Goal: Browse casually: Explore the website without a specific task or goal

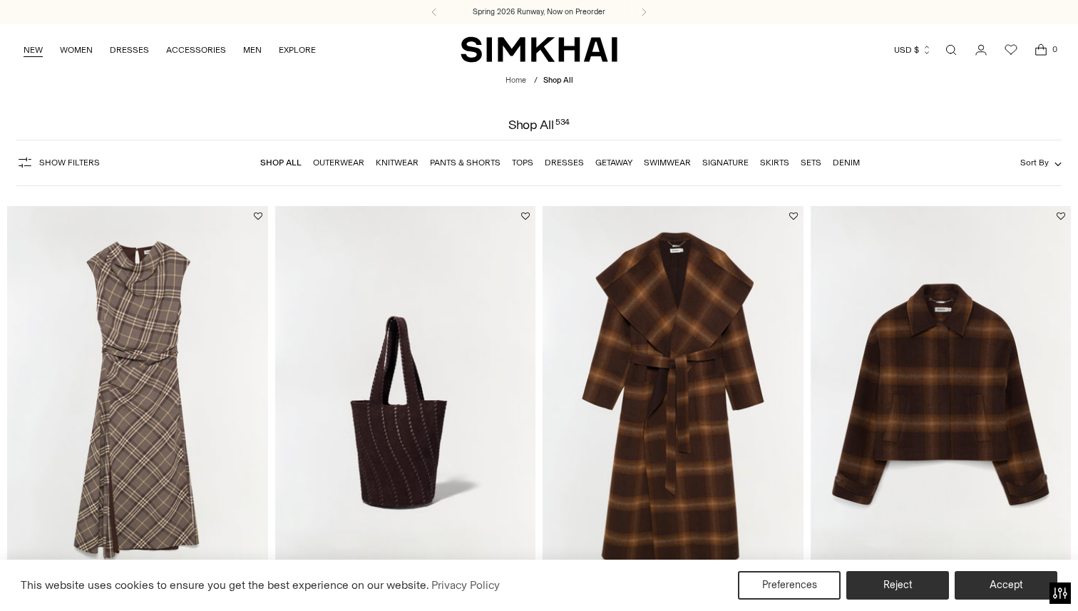
click at [34, 51] on link "NEW" at bounding box center [33, 49] width 19 height 31
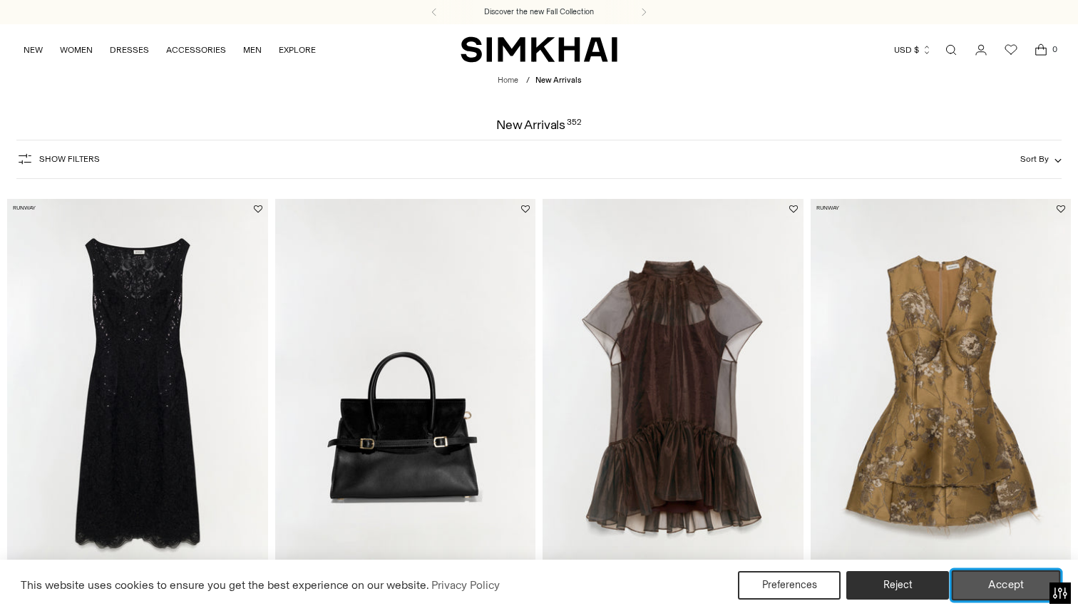
click at [1004, 590] on button "Accept" at bounding box center [1006, 586] width 109 height 30
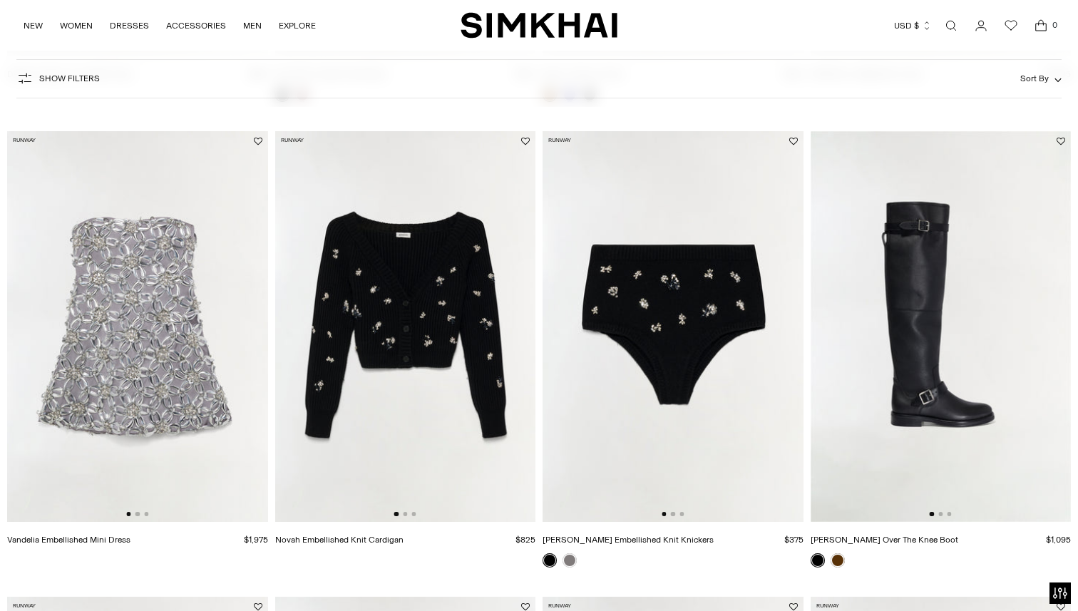
scroll to position [533, 0]
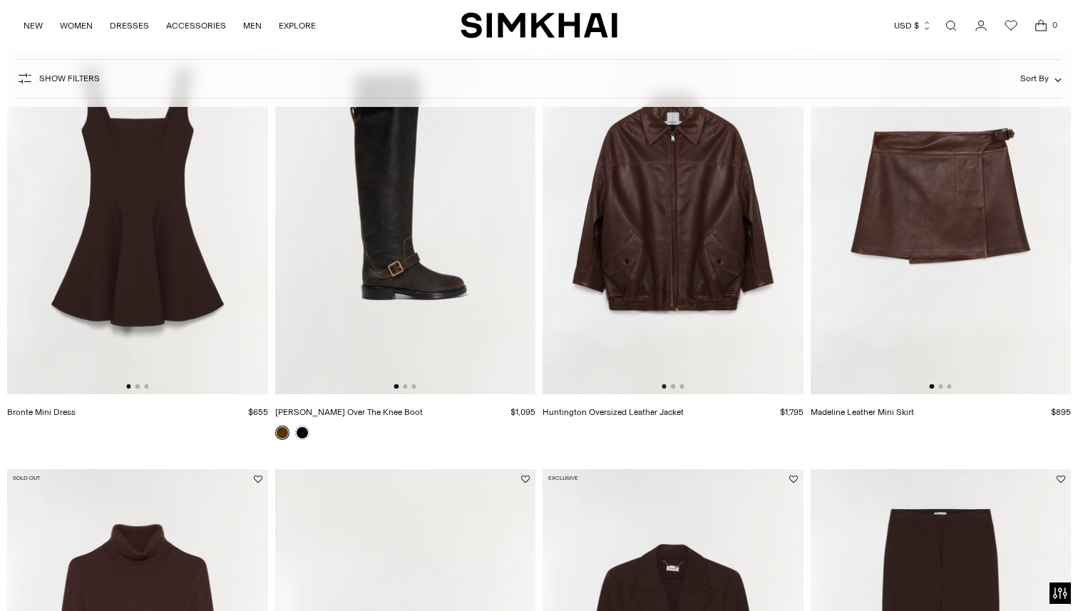
scroll to position [4390, 0]
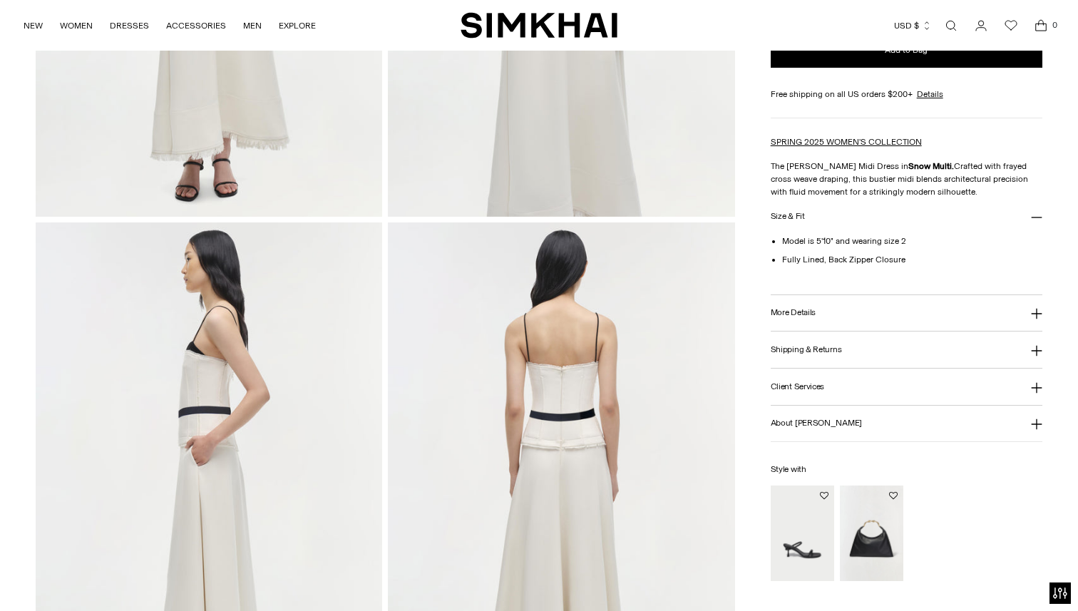
scroll to position [409, 0]
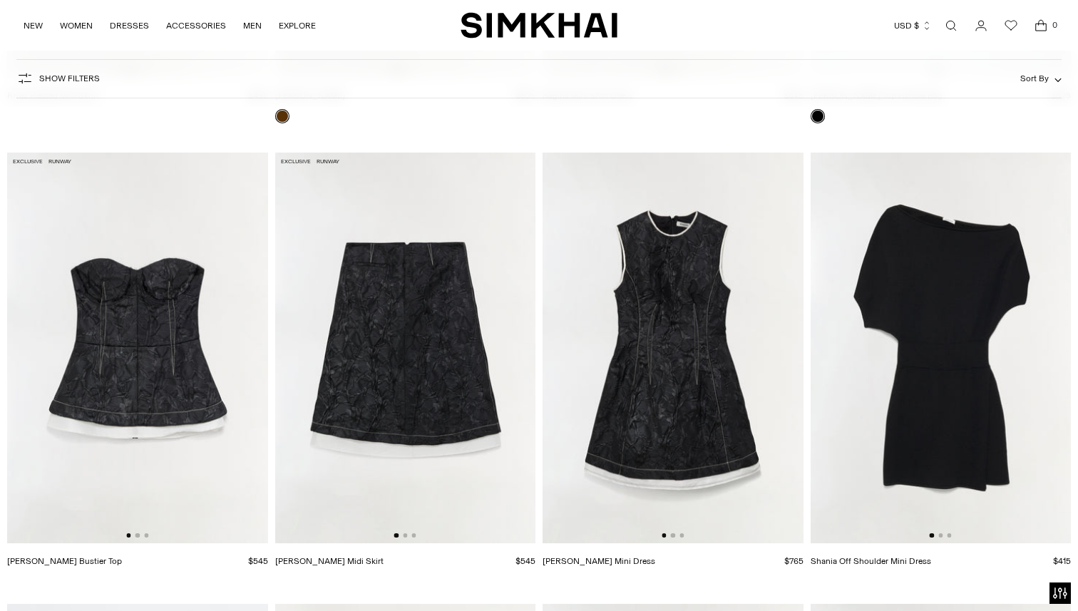
scroll to position [9936, 0]
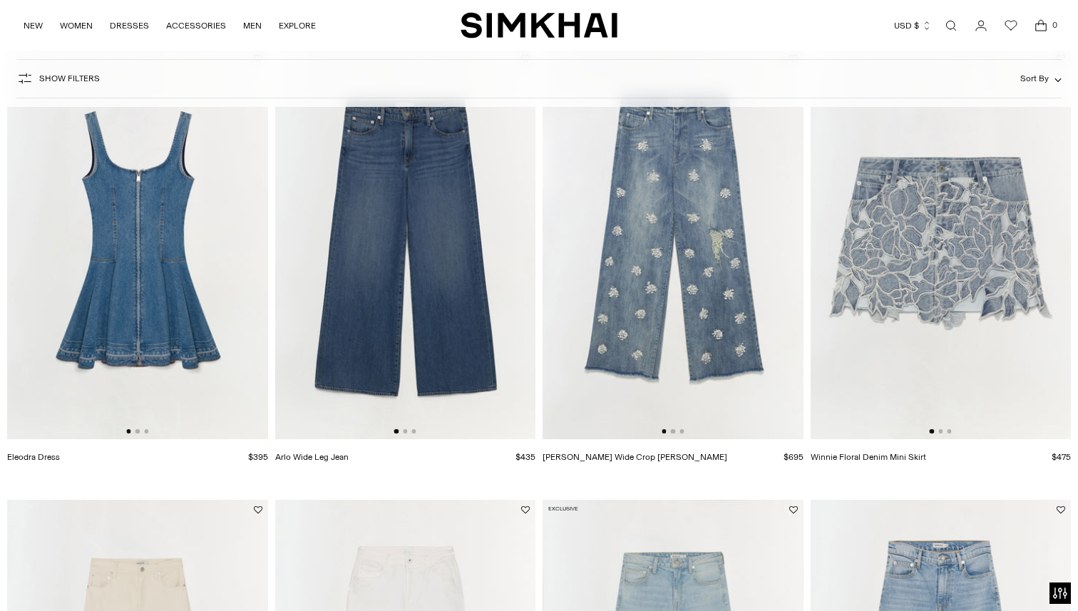
scroll to position [1995, 0]
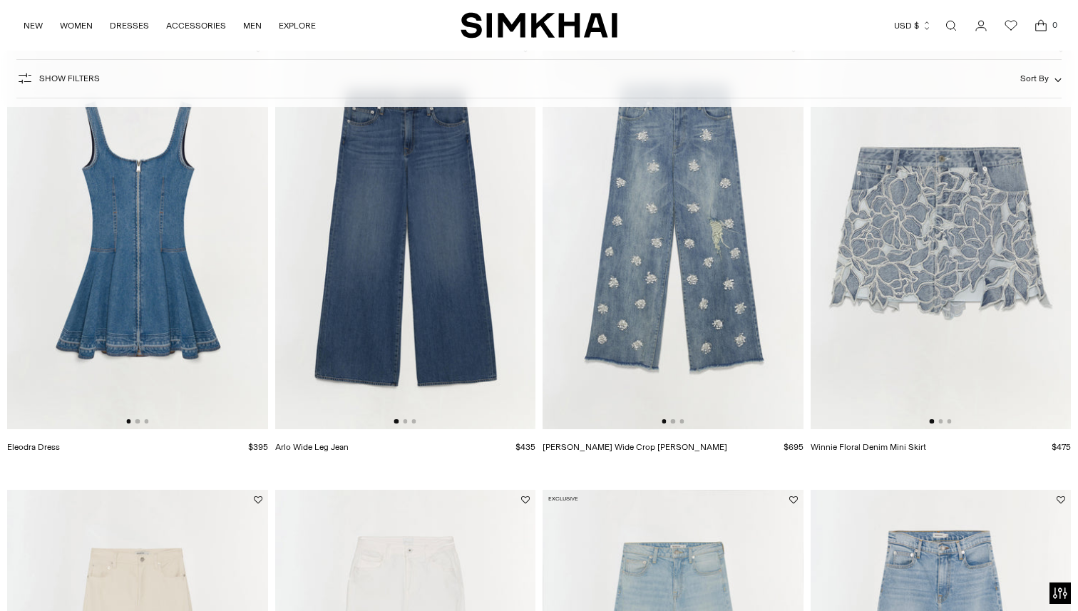
click at [917, 295] on img at bounding box center [941, 234] width 261 height 391
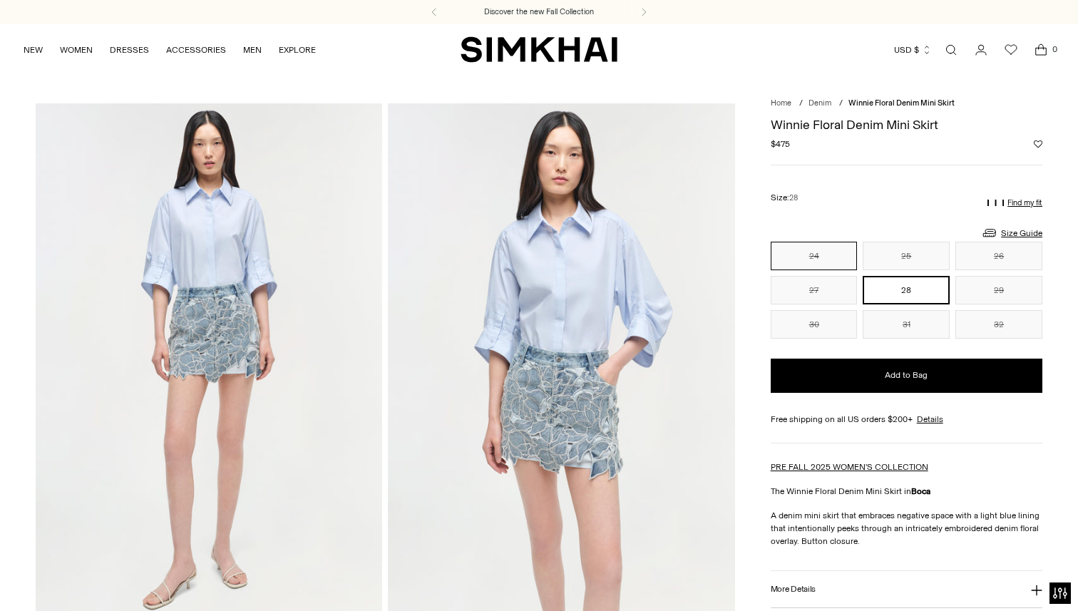
click at [836, 258] on button "24" at bounding box center [814, 256] width 87 height 29
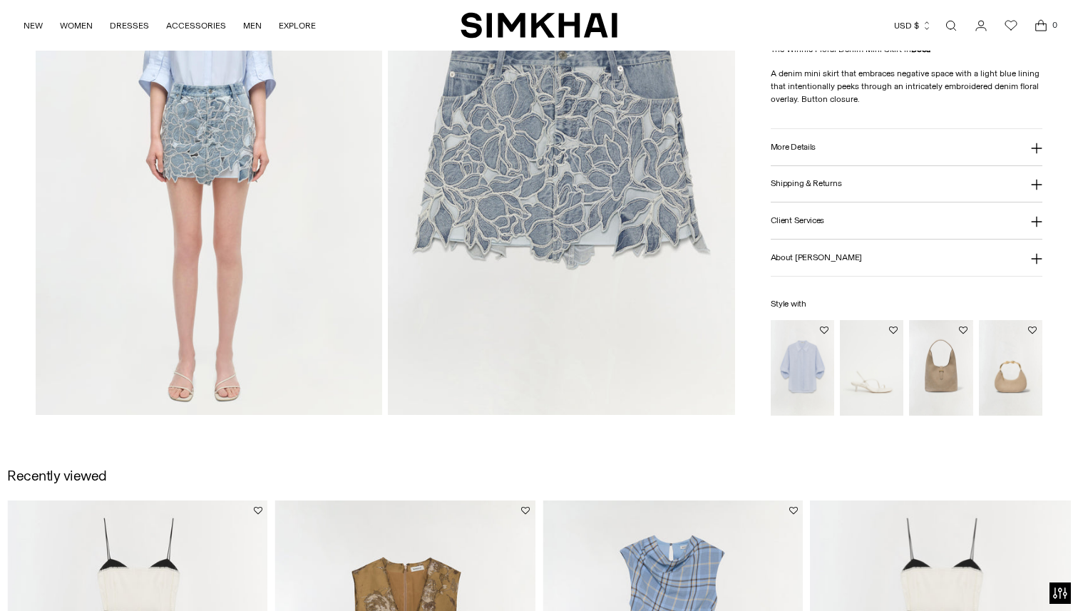
scroll to position [1060, 0]
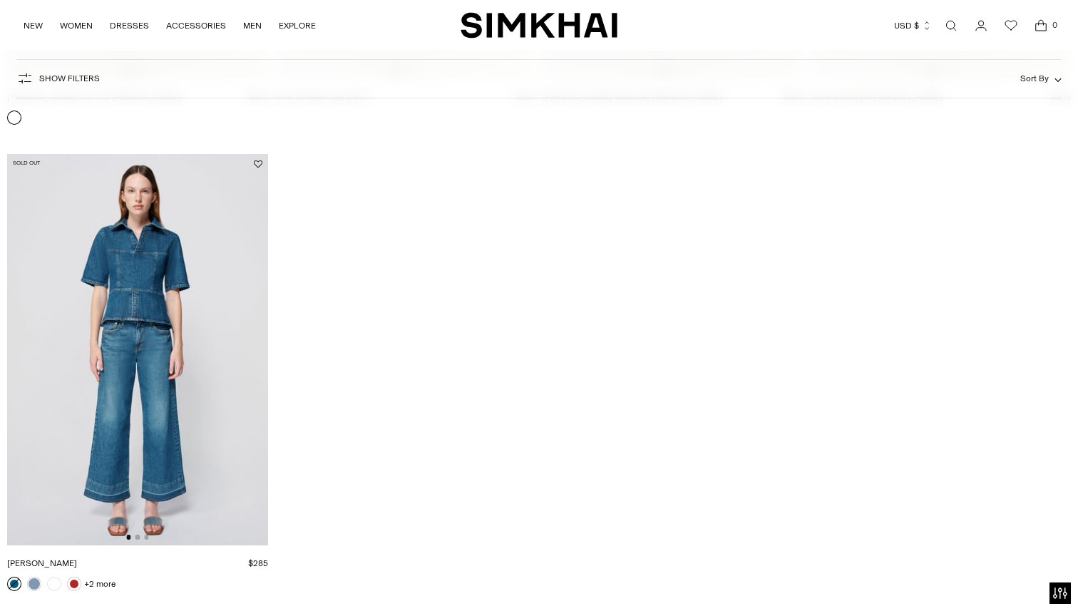
scroll to position [2862, 0]
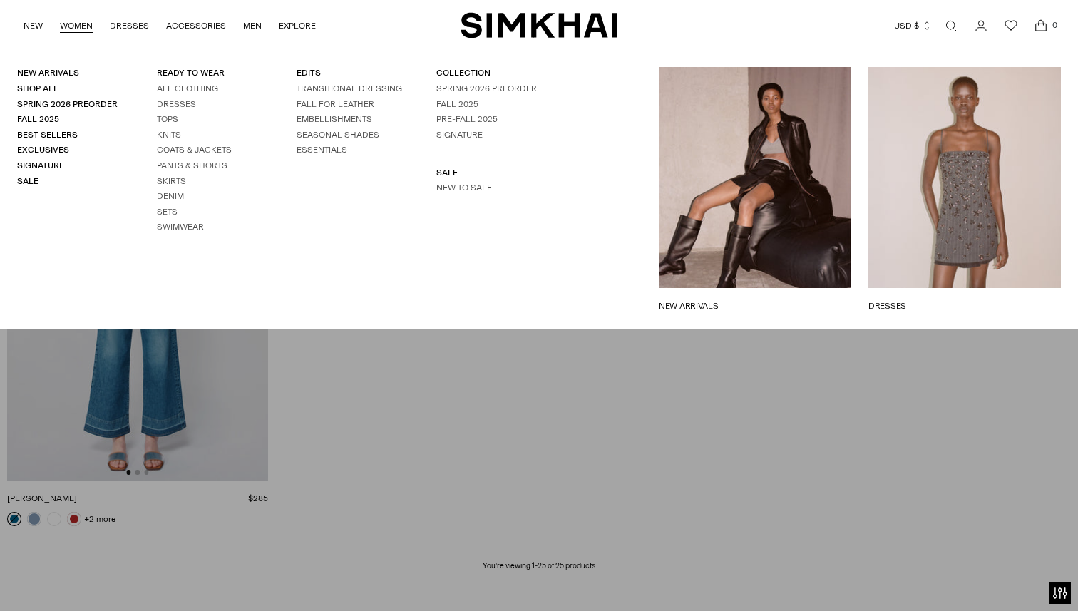
click at [168, 107] on link "Dresses" at bounding box center [176, 104] width 39 height 10
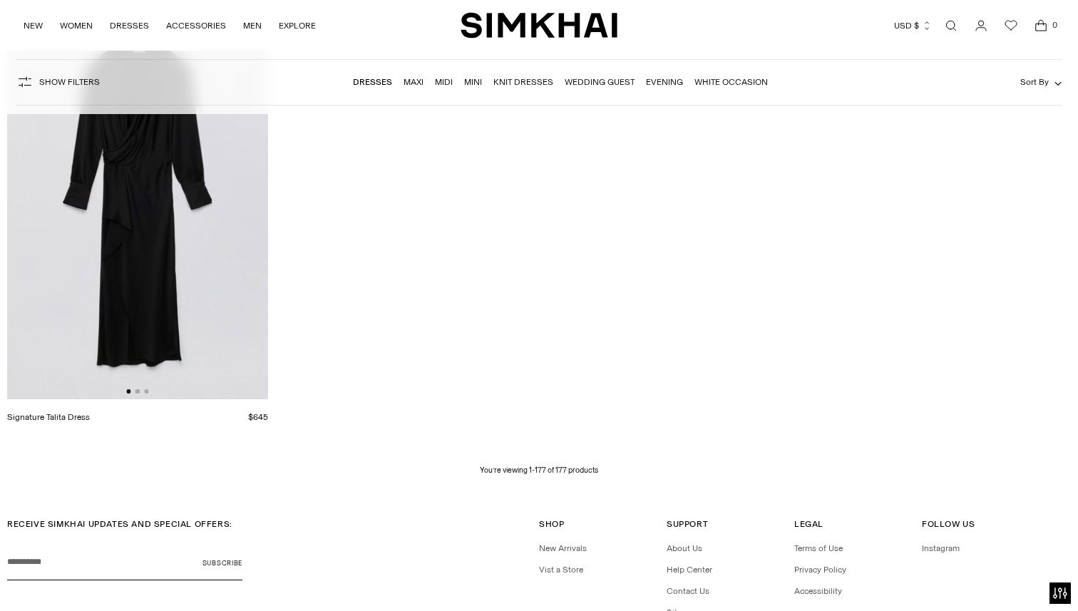
scroll to position [20791, 0]
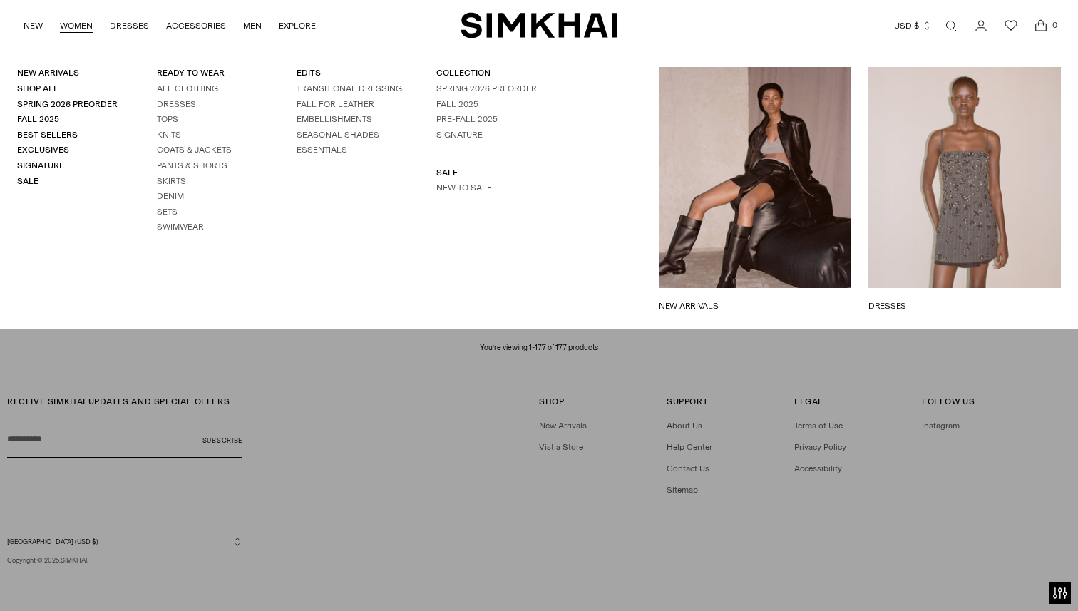
click at [173, 181] on link "Skirts" at bounding box center [171, 181] width 29 height 10
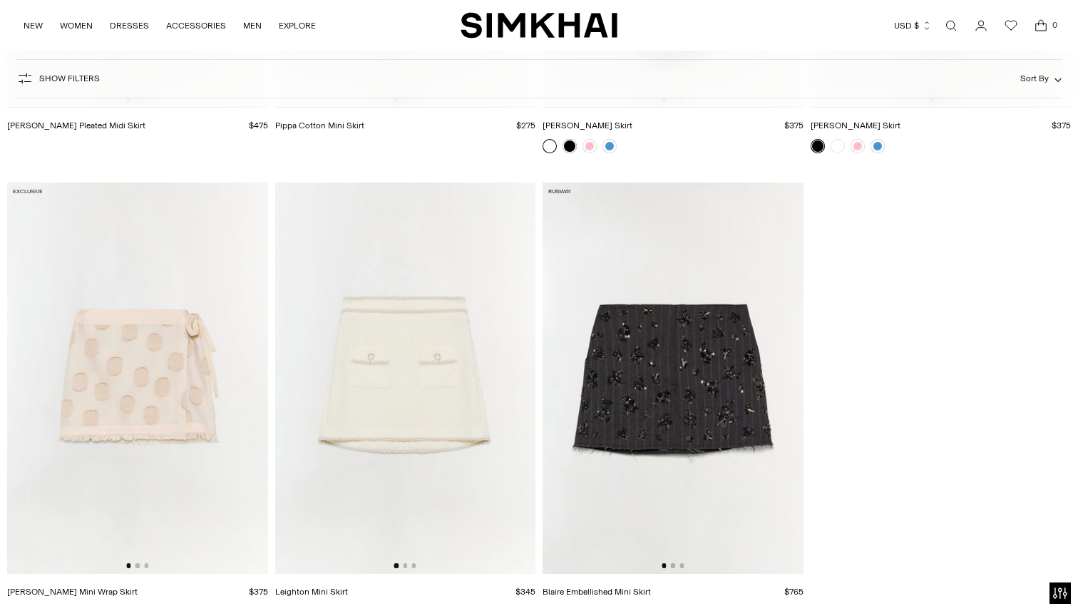
scroll to position [2798, 0]
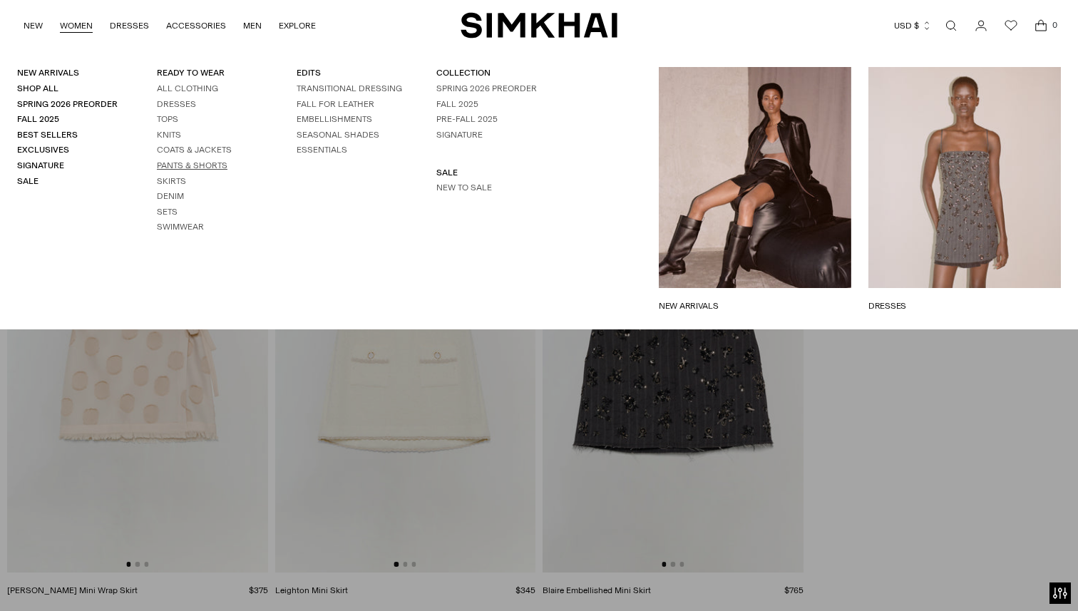
click at [176, 166] on link "Pants & Shorts" at bounding box center [192, 165] width 71 height 10
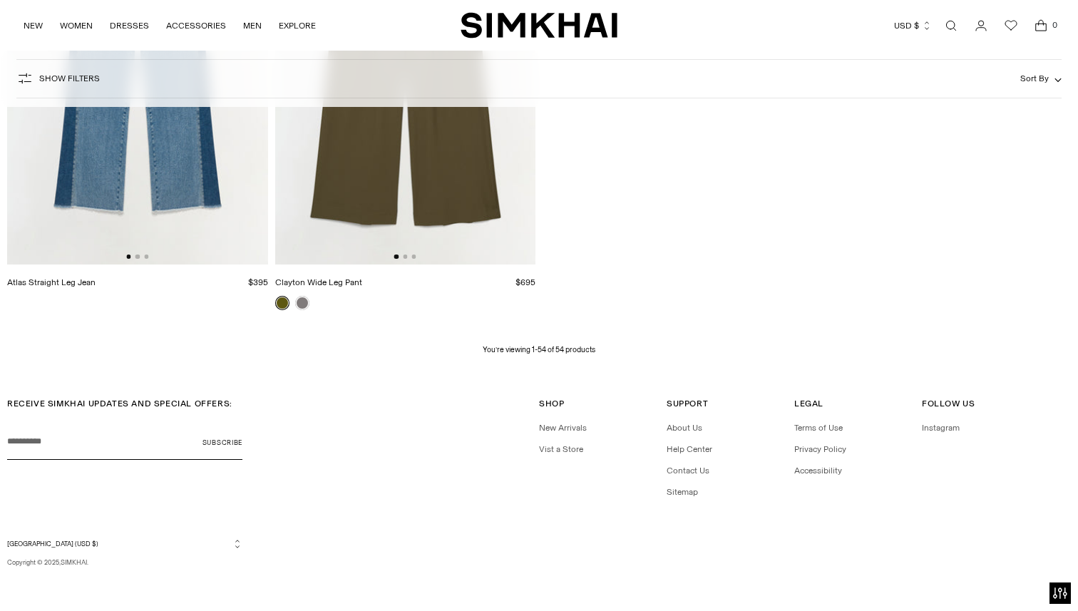
scroll to position [6341, 0]
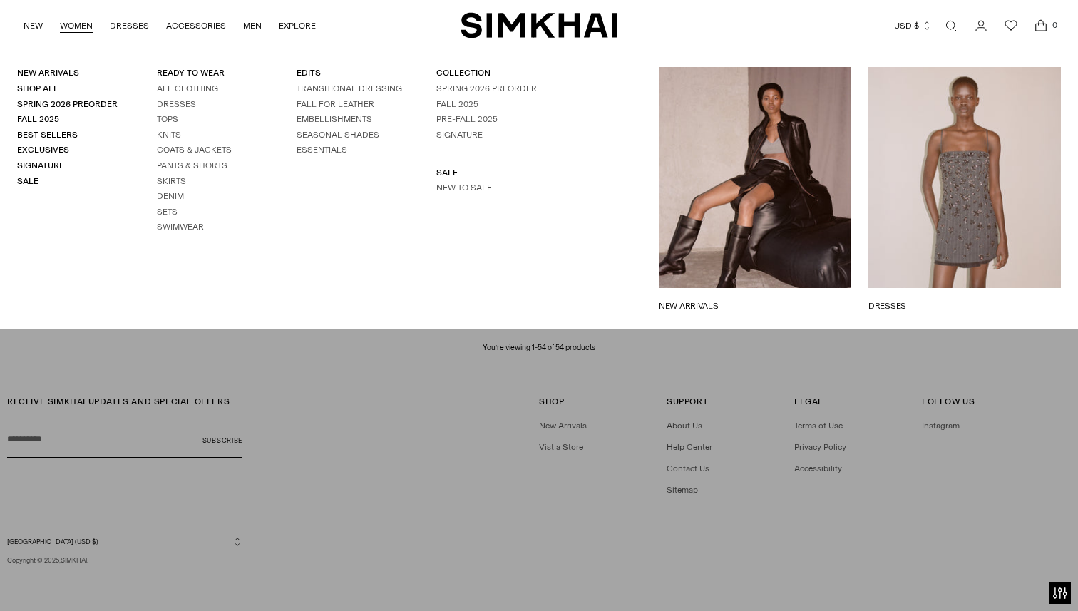
click at [161, 119] on link "Tops" at bounding box center [167, 119] width 21 height 10
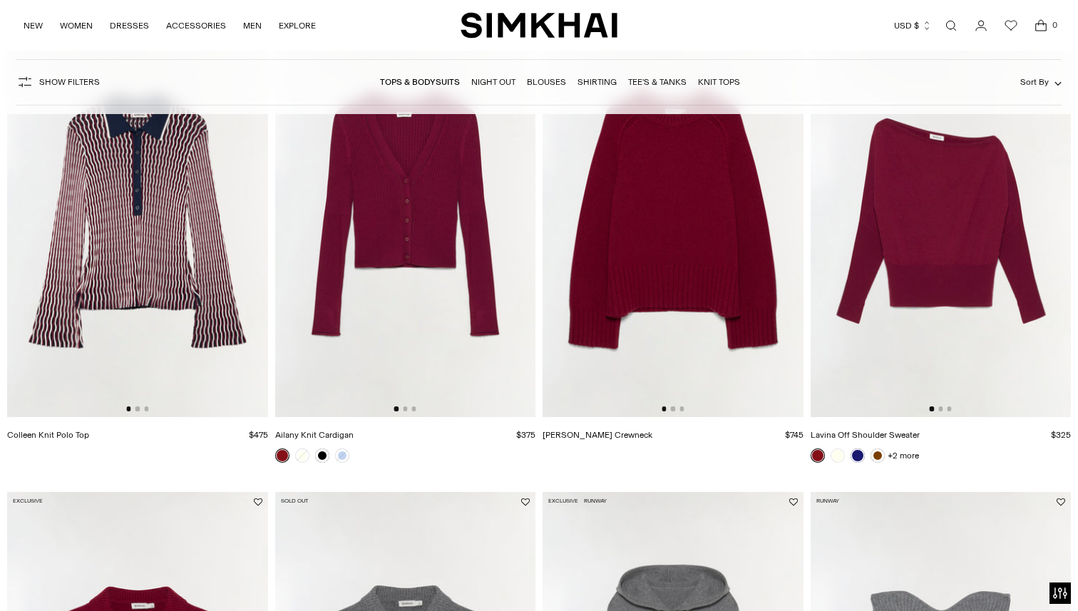
scroll to position [1136, 0]
